Goal: Use online tool/utility: Utilize a website feature to perform a specific function

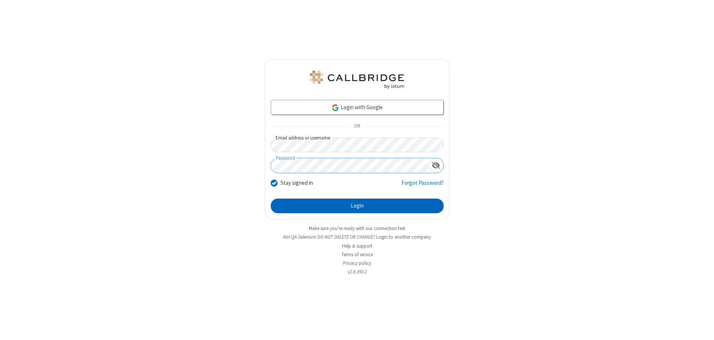
click at [357, 205] on button "Login" at bounding box center [357, 205] width 173 height 15
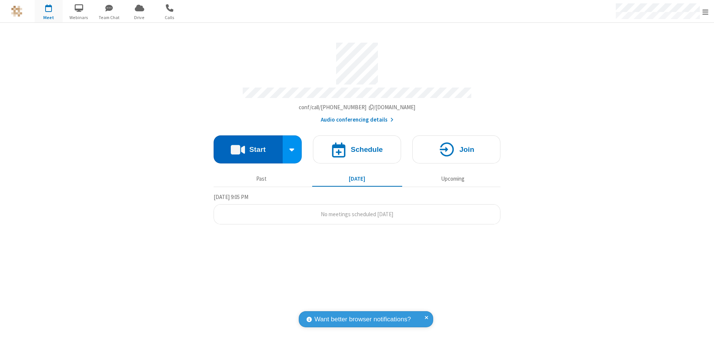
click at [248, 146] on button "Start" at bounding box center [248, 149] width 69 height 28
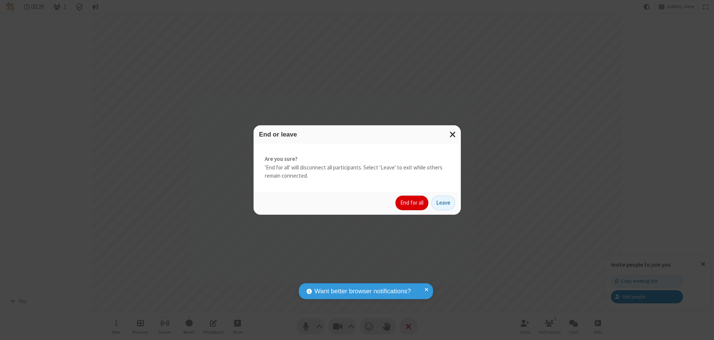
click at [412, 202] on button "End for all" at bounding box center [412, 202] width 33 height 15
